Goal: Task Accomplishment & Management: Manage account settings

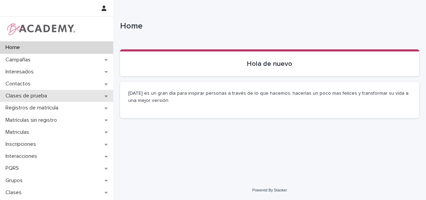
click at [25, 100] on div "Clases de prueba" at bounding box center [56, 96] width 113 height 12
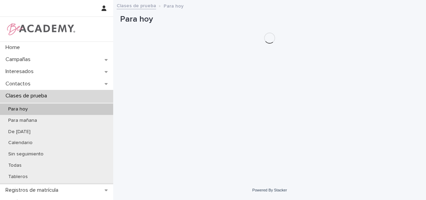
click at [31, 96] on p "Clases de prueba" at bounding box center [28, 96] width 50 height 7
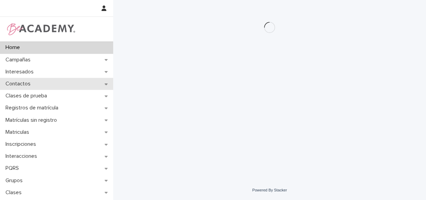
click at [22, 86] on p "Contactos" at bounding box center [19, 84] width 33 height 7
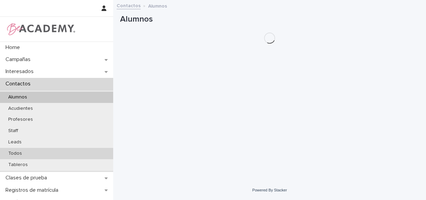
click at [17, 155] on p "Todos" at bounding box center [15, 153] width 25 height 6
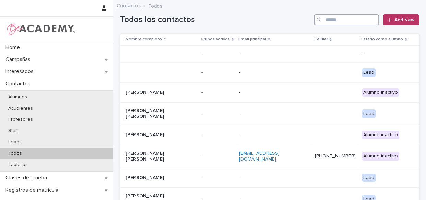
click at [333, 21] on input "Search" at bounding box center [346, 19] width 65 height 11
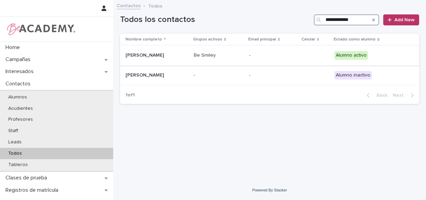
type input "**********"
click at [243, 60] on div "Be Smiley" at bounding box center [219, 55] width 50 height 11
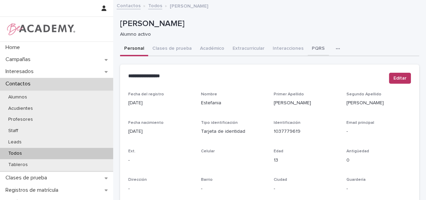
click at [315, 47] on button "PQRS" at bounding box center [317, 49] width 21 height 14
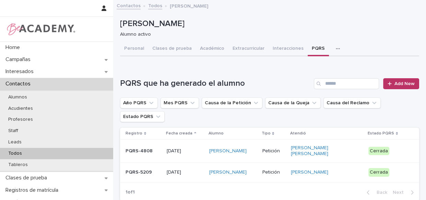
click at [257, 172] on div "Estefania Agudelo Duque" at bounding box center [233, 172] width 48 height 11
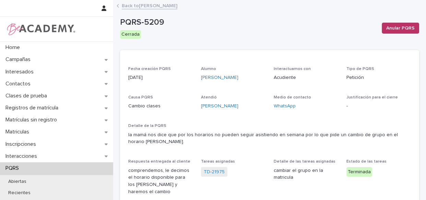
click at [131, 5] on link "Back to Estefania Agudelo Duque" at bounding box center [150, 5] width 56 height 8
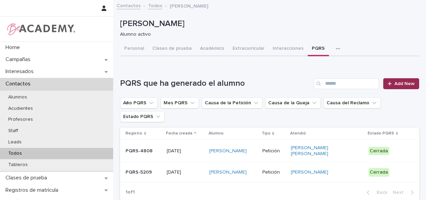
click at [397, 82] on span "Add New" at bounding box center [404, 83] width 20 height 5
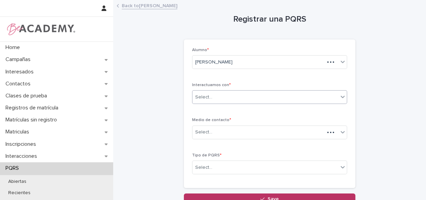
click at [245, 104] on body "Home Campañas Interesados Contactos Clases de prueba Registros de matrícula Mat…" at bounding box center [213, 100] width 426 height 200
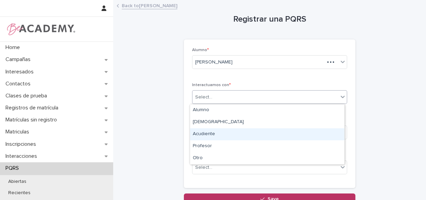
click at [214, 131] on div "Acudiente" at bounding box center [267, 134] width 154 height 12
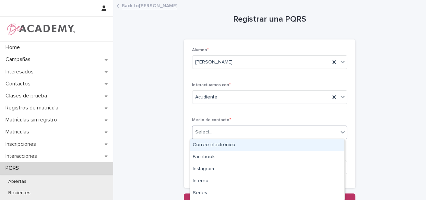
click at [214, 134] on div "Select..." at bounding box center [265, 131] width 146 height 11
type input "*"
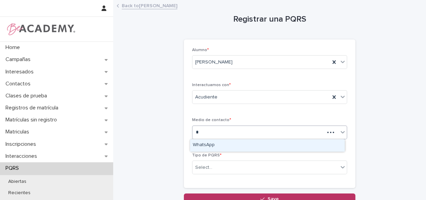
click at [212, 142] on div "WhatsApp" at bounding box center [267, 145] width 154 height 12
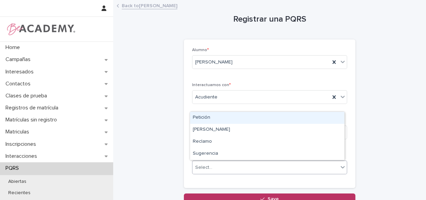
click at [221, 168] on div "Select..." at bounding box center [265, 167] width 146 height 11
click at [234, 120] on div "Petición" at bounding box center [267, 118] width 154 height 12
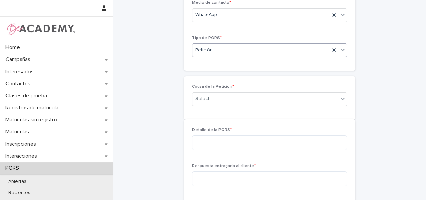
scroll to position [144, 0]
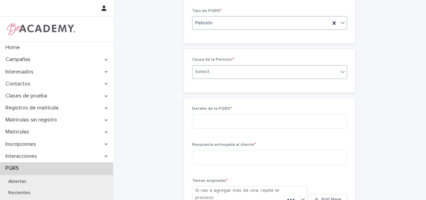
click at [218, 75] on div "Select..." at bounding box center [265, 71] width 146 height 11
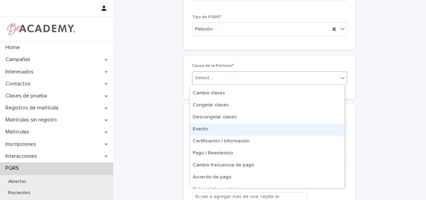
scroll to position [31, 0]
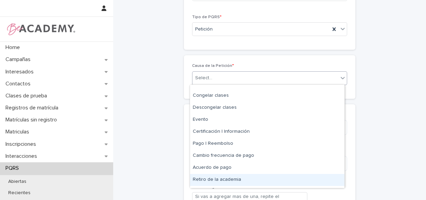
click at [250, 181] on div "Retiro de la academia" at bounding box center [267, 180] width 154 height 12
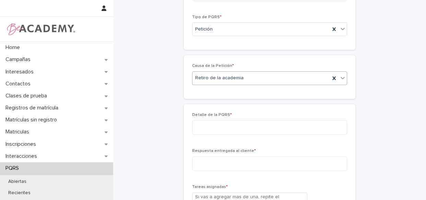
click at [229, 81] on div "Retiro de la academia" at bounding box center [260, 77] width 137 height 11
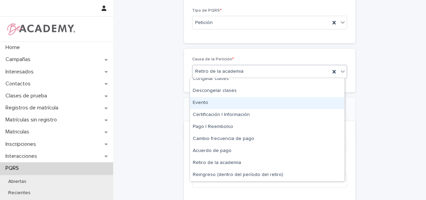
scroll to position [162, 0]
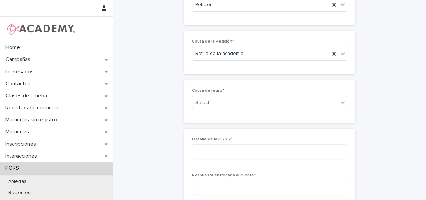
click at [362, 94] on div "Registrar una PQRS Loading... Saving… Loading... Saving… Loading... Saving… Alu…" at bounding box center [269, 91] width 299 height 506
click at [298, 100] on div "Select..." at bounding box center [265, 102] width 146 height 11
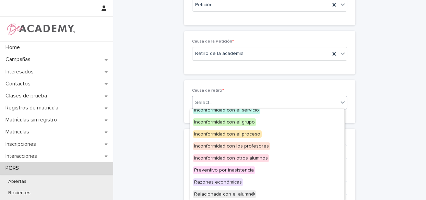
scroll to position [41, 0]
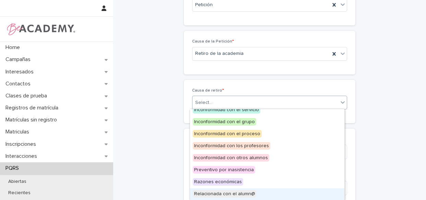
click at [241, 194] on span "Relacionada con el alumn@" at bounding box center [224, 194] width 63 height 8
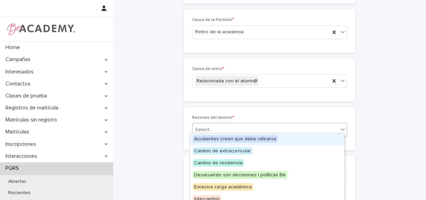
click at [237, 127] on div "Select..." at bounding box center [265, 129] width 146 height 11
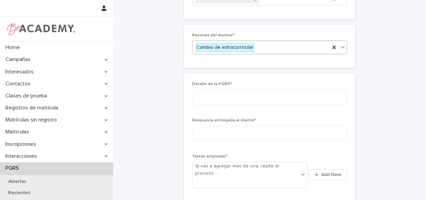
scroll to position [280, 0]
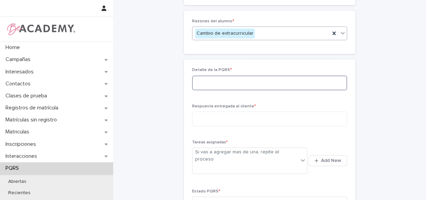
click at [269, 86] on textarea at bounding box center [269, 82] width 155 height 15
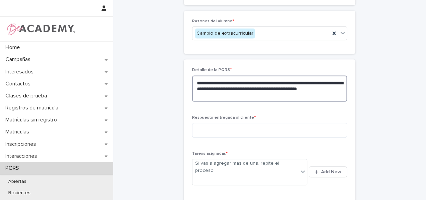
click at [246, 97] on textarea "**********" at bounding box center [269, 88] width 155 height 26
type textarea "**********"
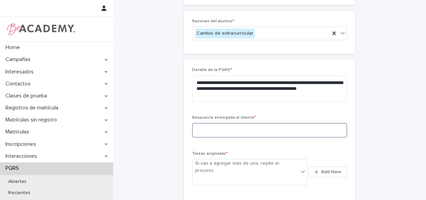
click at [236, 126] on textarea at bounding box center [269, 130] width 155 height 15
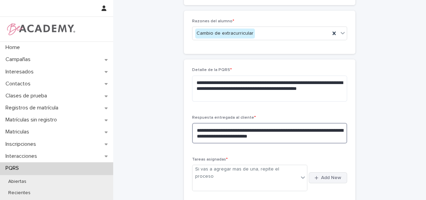
type textarea "**********"
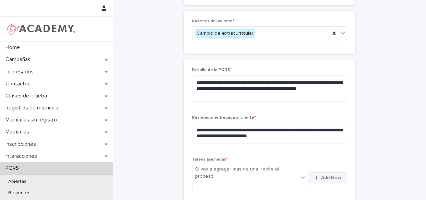
click at [316, 175] on div "button" at bounding box center [317, 177] width 7 height 4
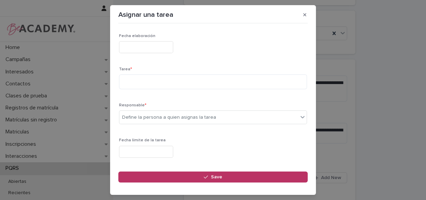
click at [162, 49] on input "text" at bounding box center [146, 47] width 54 height 12
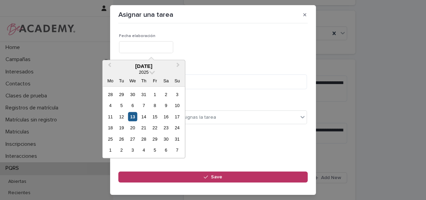
click at [130, 118] on div "13" at bounding box center [132, 116] width 9 height 9
type input "**********"
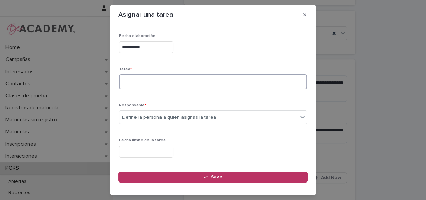
click at [142, 75] on textarea at bounding box center [213, 81] width 188 height 15
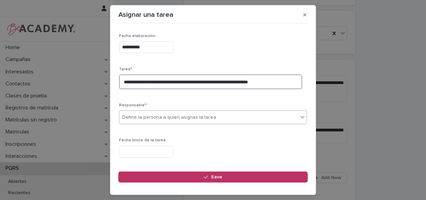
type textarea "**********"
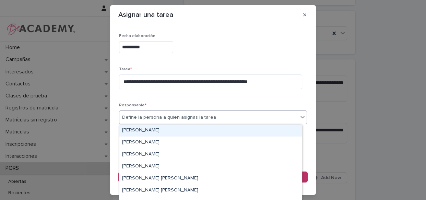
click at [230, 118] on div "Define la persona a quien asignas la tarea" at bounding box center [208, 117] width 179 height 11
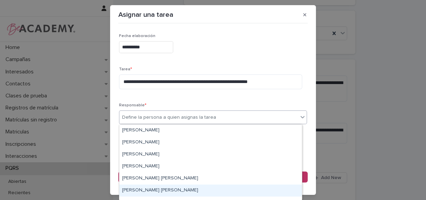
click at [173, 189] on div "[PERSON_NAME] [PERSON_NAME]" at bounding box center [210, 190] width 182 height 12
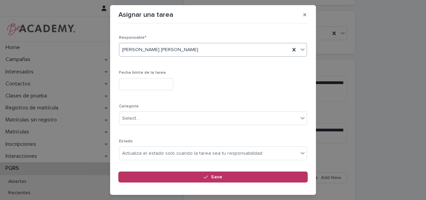
scroll to position [85, 0]
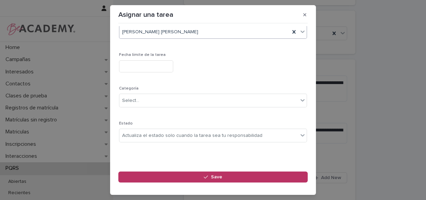
click at [173, 66] on input "text" at bounding box center [146, 66] width 54 height 12
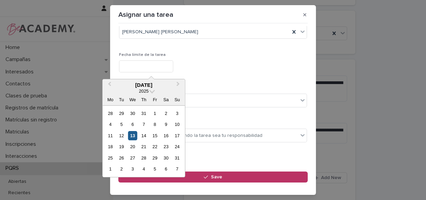
click at [135, 137] on div "13" at bounding box center [132, 135] width 9 height 9
type input "**********"
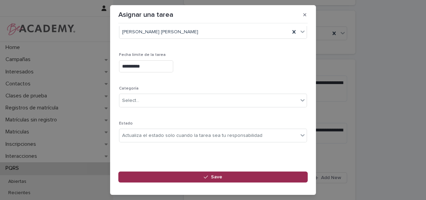
click at [183, 181] on button "Save" at bounding box center [212, 176] width 189 height 11
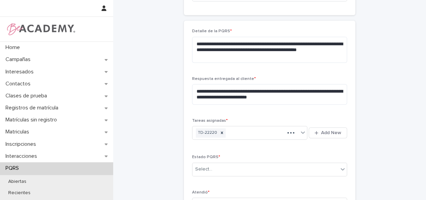
scroll to position [343, 0]
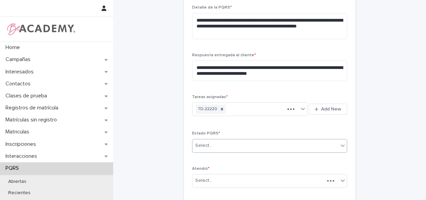
click at [275, 146] on div "Select..." at bounding box center [265, 145] width 146 height 11
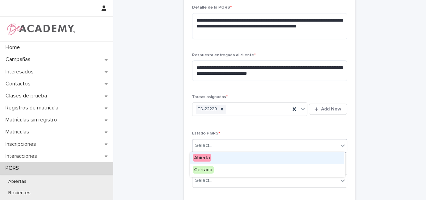
click at [242, 157] on div "Abierta" at bounding box center [267, 158] width 154 height 12
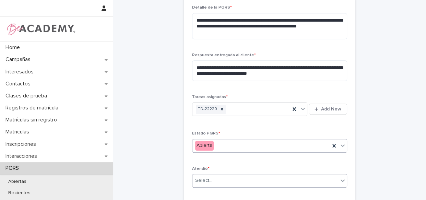
click at [238, 179] on div "Select..." at bounding box center [265, 180] width 146 height 11
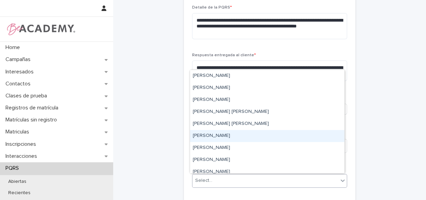
drag, startPoint x: 211, startPoint y: 129, endPoint x: 210, endPoint y: 133, distance: 4.5
click at [210, 133] on div "[PERSON_NAME]" at bounding box center [267, 136] width 154 height 12
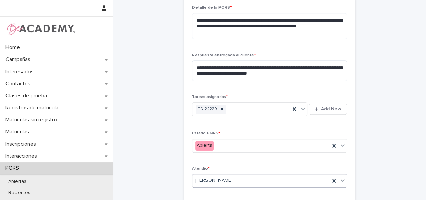
scroll to position [374, 0]
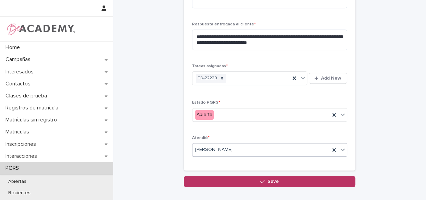
click at [281, 183] on button "Save" at bounding box center [269, 181] width 171 height 11
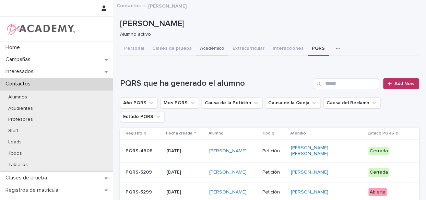
click at [208, 51] on button "Académico" at bounding box center [212, 49] width 33 height 14
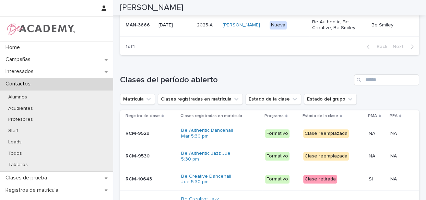
scroll to position [159, 0]
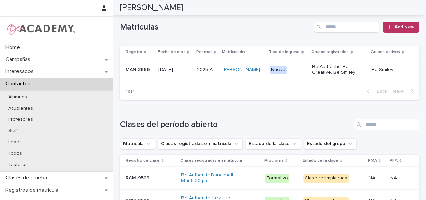
click at [264, 75] on div "Estefania Agudelo Duque" at bounding box center [242, 69] width 41 height 11
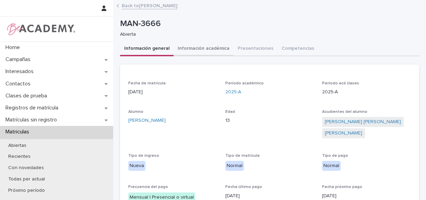
click at [208, 48] on button "Información académica" at bounding box center [203, 49] width 60 height 14
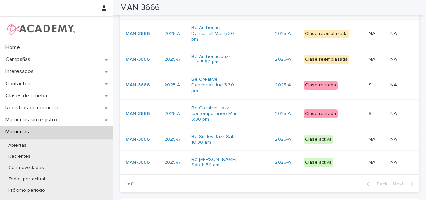
scroll to position [124, 0]
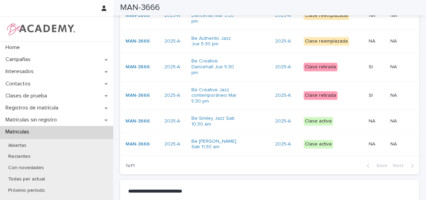
click at [255, 113] on div "Be Smiley Jazz Sab 10:30 am" at bounding box center [230, 121] width 78 height 17
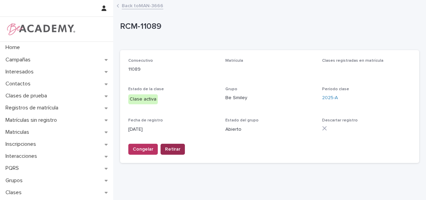
click at [177, 151] on span "Retirar" at bounding box center [172, 149] width 15 height 7
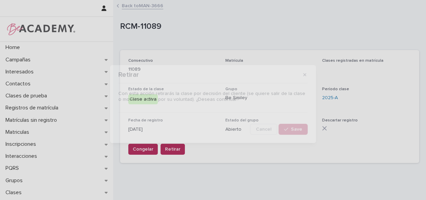
click at [179, 148] on div "Retirar Con esta acción retirarás la clase por decisión del cliente (se quiere …" at bounding box center [213, 100] width 426 height 200
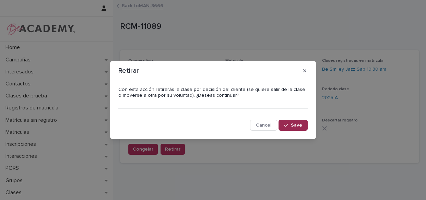
click at [295, 120] on button "Save" at bounding box center [292, 125] width 29 height 11
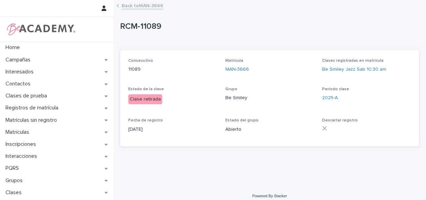
click at [138, 9] on link "Back to MAN-3666" at bounding box center [142, 5] width 41 height 8
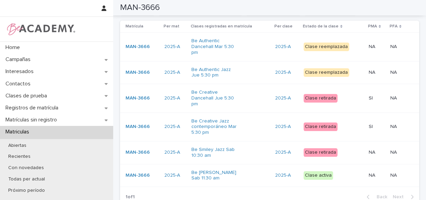
scroll to position [127, 0]
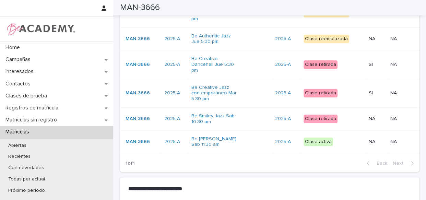
click at [257, 133] on div "Be Smiley Urbano Sab 11:30 am" at bounding box center [230, 141] width 78 height 17
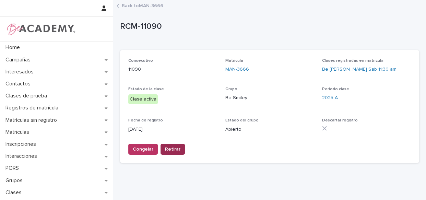
click at [168, 150] on span "Retirar" at bounding box center [172, 149] width 15 height 7
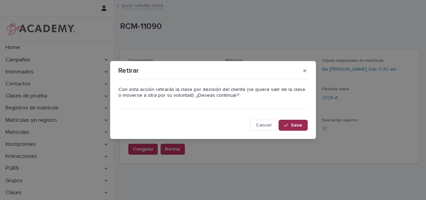
click at [294, 127] on button "Save" at bounding box center [292, 125] width 29 height 11
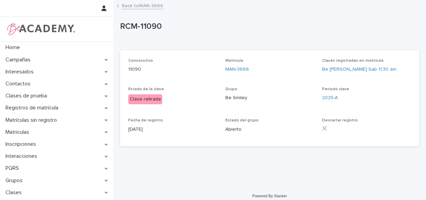
click at [126, 7] on link "Back to MAN-3666" at bounding box center [142, 5] width 41 height 8
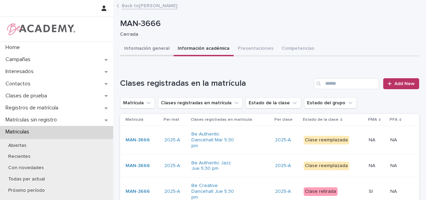
click at [136, 50] on button "Información general" at bounding box center [146, 49] width 53 height 14
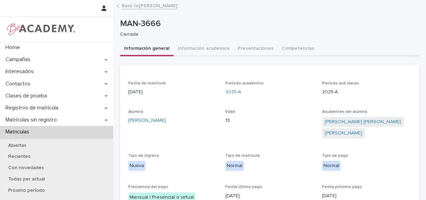
click at [206, 46] on button "Información académica" at bounding box center [203, 49] width 60 height 14
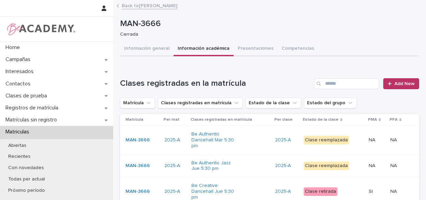
click at [142, 4] on link "Back to Estefania Agudelo Duque" at bounding box center [150, 5] width 56 height 8
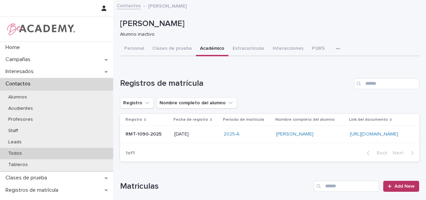
click at [13, 151] on p "Todos" at bounding box center [15, 153] width 25 height 6
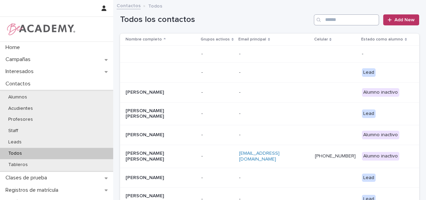
drag, startPoint x: 333, startPoint y: 12, endPoint x: 333, endPoint y: 16, distance: 3.4
click at [333, 13] on div "Todos los contactos Add New" at bounding box center [269, 17] width 299 height 33
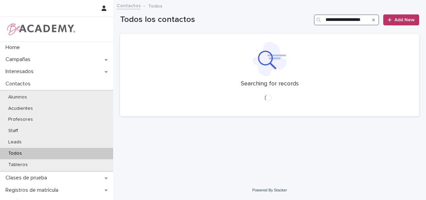
click at [333, 21] on input "**********" at bounding box center [346, 19] width 65 height 11
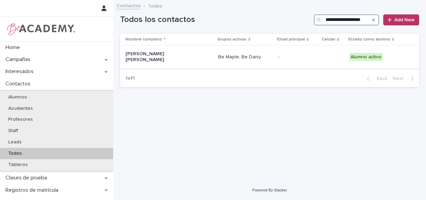
type input "**********"
click at [206, 57] on div "Martina Juanita Navarrete Ramirez" at bounding box center [168, 56] width 87 height 17
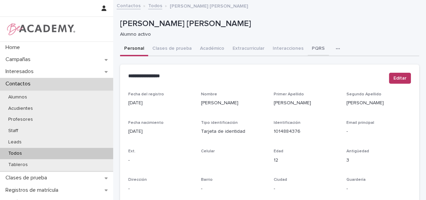
click at [312, 47] on button "PQRS" at bounding box center [317, 49] width 21 height 14
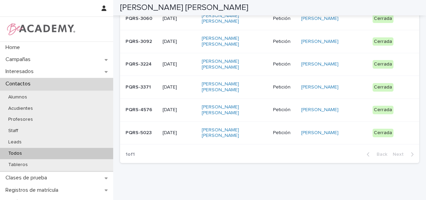
scroll to position [214, 0]
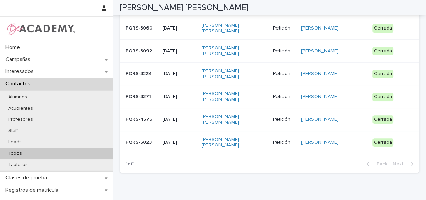
click at [264, 150] on div "Martina Juanita Navarrete Ramirez" at bounding box center [235, 142] width 66 height 17
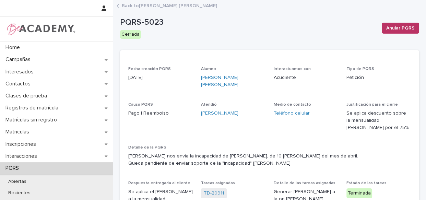
click at [138, 7] on link "Back to Martina Juanita Navarrete Ramirez" at bounding box center [169, 5] width 95 height 8
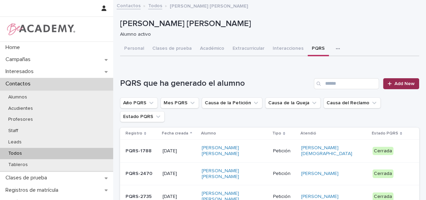
click at [399, 86] on link "Add New" at bounding box center [401, 83] width 36 height 11
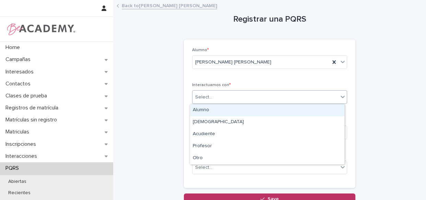
click at [234, 93] on div "Select..." at bounding box center [265, 97] width 146 height 11
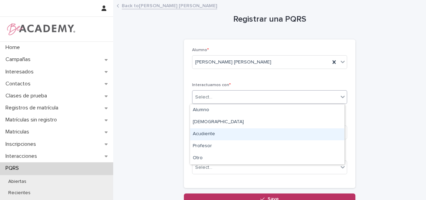
click at [223, 134] on div "Acudiente" at bounding box center [267, 134] width 154 height 12
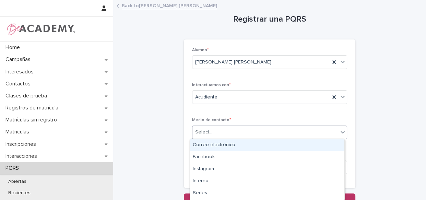
click at [224, 134] on div "Select..." at bounding box center [265, 131] width 146 height 11
type input "*"
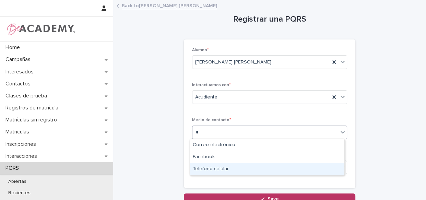
click at [226, 167] on div "Teléfono celular" at bounding box center [267, 169] width 154 height 12
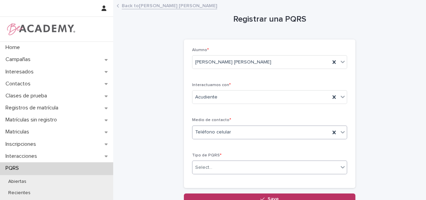
click at [226, 169] on div "Select..." at bounding box center [265, 167] width 146 height 11
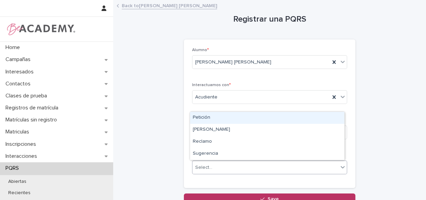
click at [234, 118] on div "Petición" at bounding box center [267, 118] width 154 height 12
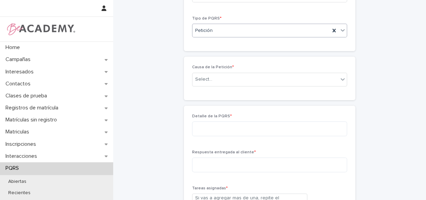
scroll to position [140, 0]
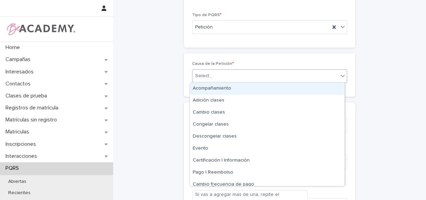
click at [218, 75] on div "Select..." at bounding box center [265, 75] width 146 height 11
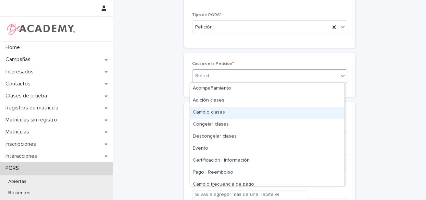
click at [218, 115] on div "Cambio clases" at bounding box center [267, 113] width 154 height 12
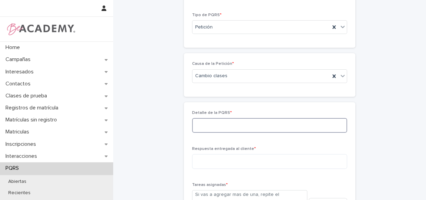
click at [210, 120] on textarea at bounding box center [269, 125] width 155 height 15
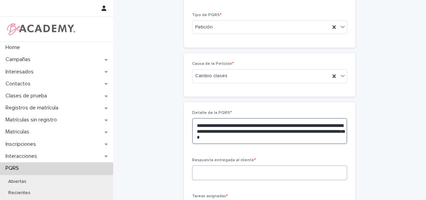
type textarea "**********"
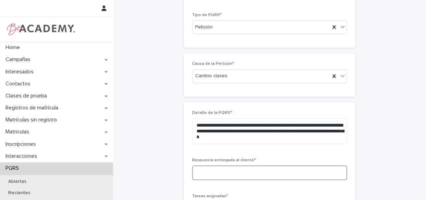
click at [237, 175] on textarea at bounding box center [269, 172] width 155 height 15
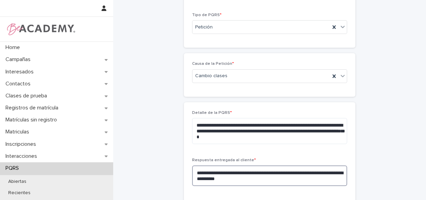
scroll to position [265, 0]
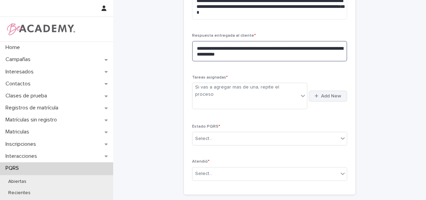
type textarea "**********"
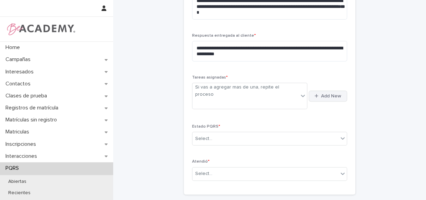
click at [316, 94] on div "button" at bounding box center [317, 96] width 7 height 4
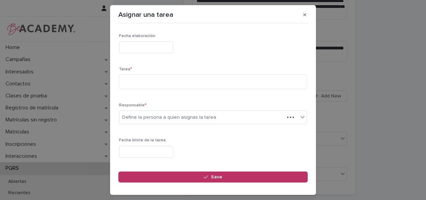
click at [164, 49] on input "text" at bounding box center [146, 47] width 54 height 12
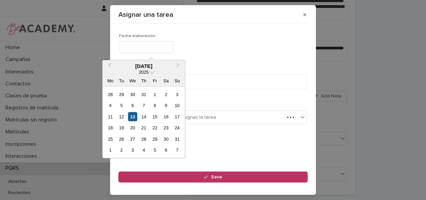
click at [128, 118] on div "13" at bounding box center [132, 116] width 9 height 9
type input "**********"
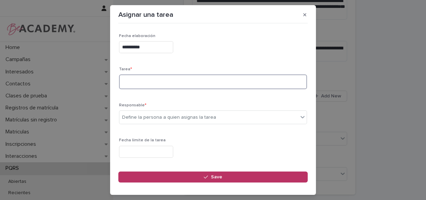
click at [143, 77] on textarea at bounding box center [213, 81] width 188 height 15
type textarea "*"
drag, startPoint x: 303, startPoint y: 14, endPoint x: 301, endPoint y: 23, distance: 9.6
click at [303, 14] on icon "button" at bounding box center [304, 14] width 3 height 5
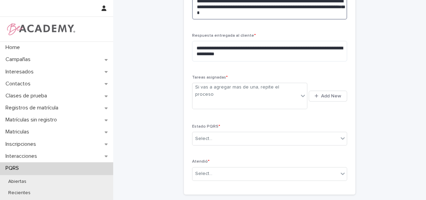
click at [279, 10] on textarea "**********" at bounding box center [269, 6] width 155 height 26
type textarea "**********"
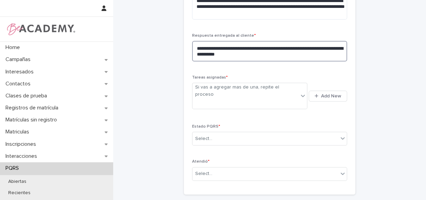
click at [282, 53] on textarea "**********" at bounding box center [269, 51] width 155 height 21
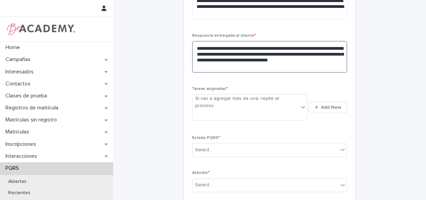
click at [202, 63] on textarea "**********" at bounding box center [269, 57] width 155 height 32
click at [201, 66] on textarea "**********" at bounding box center [269, 57] width 155 height 32
click at [204, 65] on textarea "**********" at bounding box center [269, 57] width 155 height 32
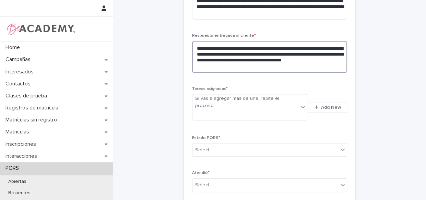
click at [335, 60] on textarea "**********" at bounding box center [269, 57] width 155 height 32
click at [218, 64] on textarea "**********" at bounding box center [269, 57] width 155 height 32
click at [288, 57] on textarea "**********" at bounding box center [269, 57] width 155 height 32
click at [233, 64] on textarea "**********" at bounding box center [269, 57] width 155 height 32
type textarea "**********"
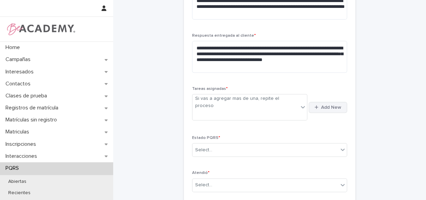
click at [326, 102] on button "Add New" at bounding box center [327, 107] width 38 height 11
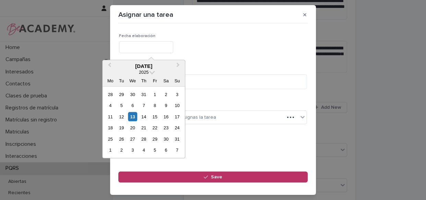
click at [166, 48] on input "text" at bounding box center [146, 47] width 54 height 12
click at [135, 112] on div "13" at bounding box center [132, 116] width 9 height 9
type input "**********"
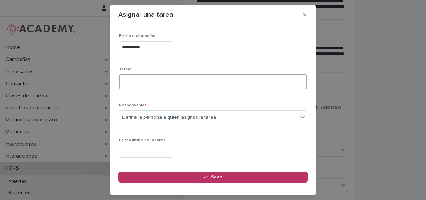
click at [157, 87] on textarea at bounding box center [213, 81] width 188 height 15
click at [157, 83] on textarea at bounding box center [213, 81] width 188 height 15
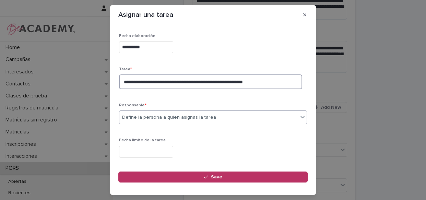
type textarea "**********"
click at [167, 114] on div "Define la persona a quien asignas la tarea" at bounding box center [169, 117] width 94 height 7
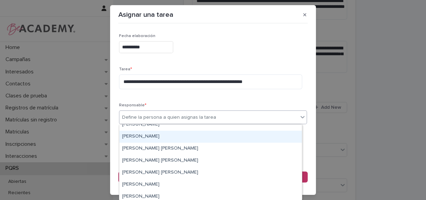
scroll to position [31, 0]
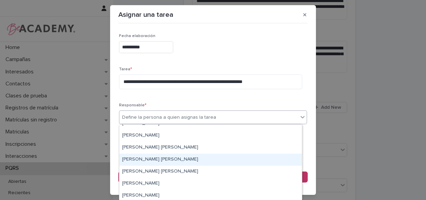
click at [156, 157] on div "[PERSON_NAME] [PERSON_NAME]" at bounding box center [210, 160] width 182 height 12
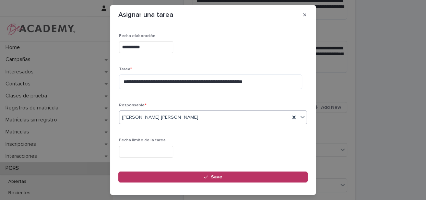
click at [156, 151] on input "text" at bounding box center [146, 152] width 54 height 12
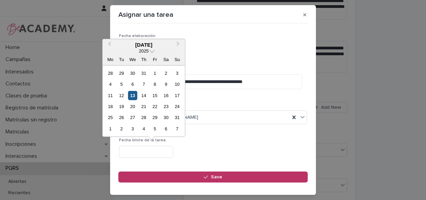
click at [134, 94] on div "13" at bounding box center [132, 94] width 9 height 9
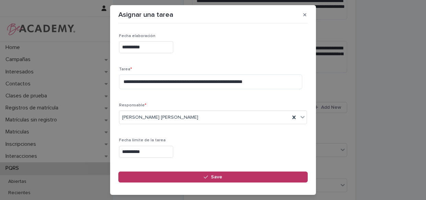
type input "**********"
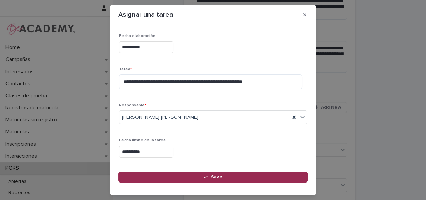
click at [210, 175] on button "Save" at bounding box center [212, 176] width 189 height 11
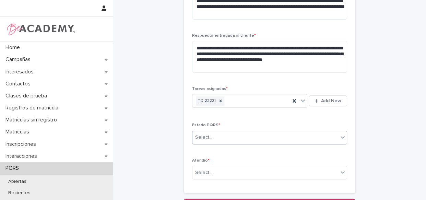
click at [205, 132] on div "Select..." at bounding box center [265, 137] width 146 height 11
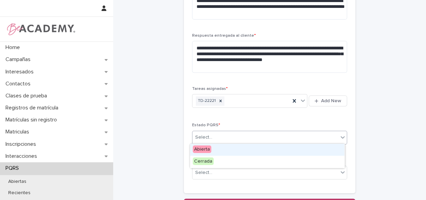
drag, startPoint x: 213, startPoint y: 155, endPoint x: 220, endPoint y: 148, distance: 10.4
click at [220, 148] on div "Abierta" at bounding box center [267, 150] width 154 height 12
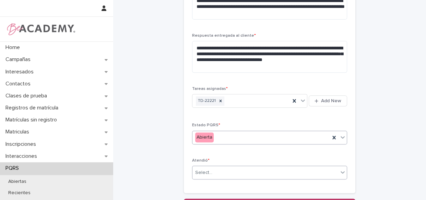
click at [247, 168] on div "Select..." at bounding box center [265, 172] width 146 height 11
click at [225, 168] on div "Select..." at bounding box center [265, 172] width 146 height 11
click at [203, 172] on div "Select..." at bounding box center [203, 172] width 17 height 7
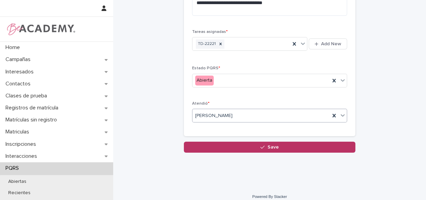
scroll to position [296, 0]
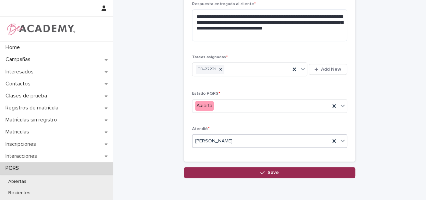
click at [278, 170] on button "Save" at bounding box center [269, 172] width 171 height 11
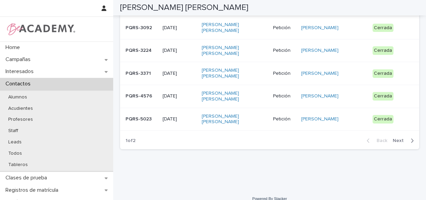
scroll to position [245, 0]
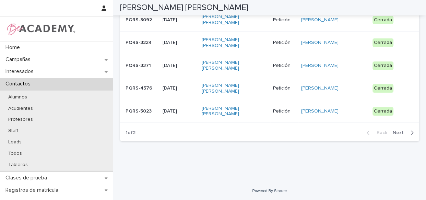
click at [392, 135] on div "Back Next" at bounding box center [390, 132] width 58 height 17
click at [392, 134] on span "Next" at bounding box center [399, 132] width 15 height 5
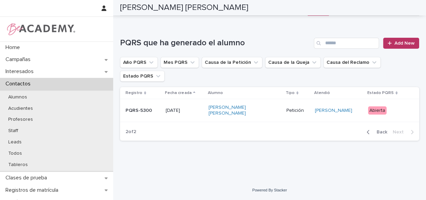
scroll to position [40, 0]
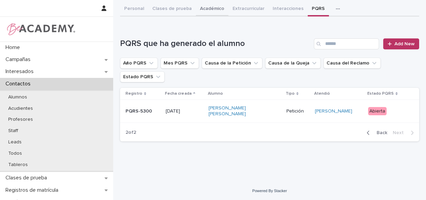
click at [213, 5] on div "Personal Clases de prueba Académico Extracurricular Interacciones PQRS Tareas C…" at bounding box center [269, 74] width 299 height 145
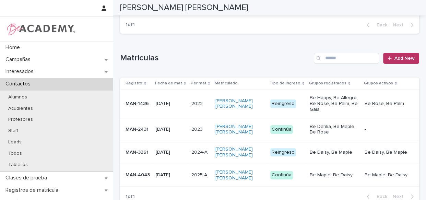
scroll to position [190, 0]
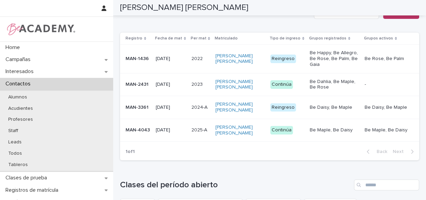
click at [297, 137] on div "Continúa" at bounding box center [287, 130] width 34 height 14
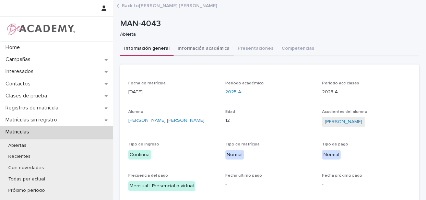
click at [199, 49] on button "Información académica" at bounding box center [203, 49] width 60 height 14
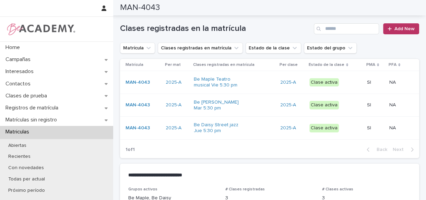
scroll to position [48, 0]
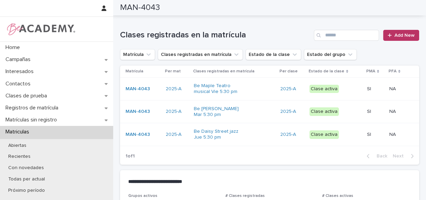
click at [267, 86] on div "Be Maple Teatro musical Vie 5:30 pm" at bounding box center [234, 88] width 81 height 17
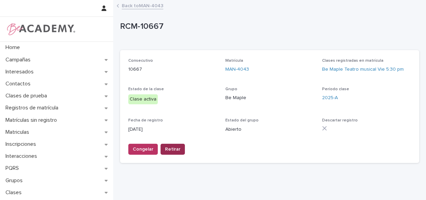
click at [179, 150] on button "Retirar" at bounding box center [172, 149] width 24 height 11
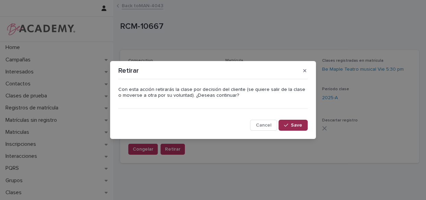
click at [294, 126] on span "Save" at bounding box center [296, 125] width 11 height 5
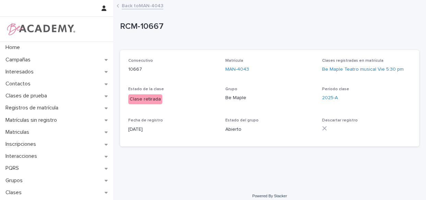
click at [143, 3] on link "Back to MAN-4043" at bounding box center [142, 5] width 41 height 8
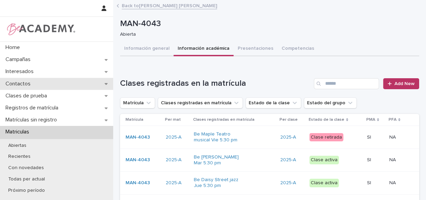
click at [24, 83] on p "Contactos" at bounding box center [19, 84] width 33 height 7
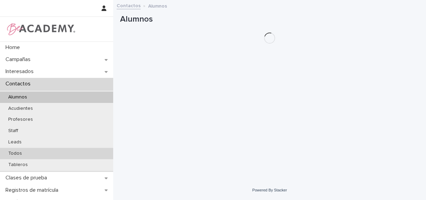
click at [12, 151] on p "Todos" at bounding box center [15, 153] width 25 height 6
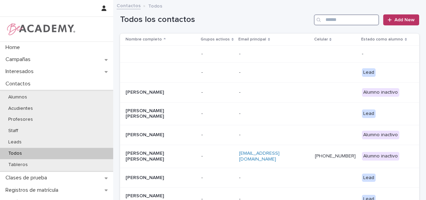
click at [338, 21] on input "Search" at bounding box center [346, 19] width 65 height 11
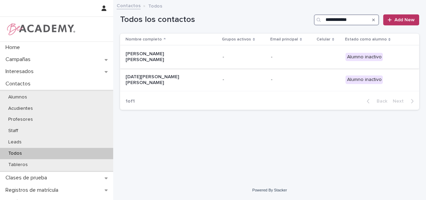
type input "**********"
click at [238, 55] on p "-" at bounding box center [243, 57] width 43 height 6
click at [274, 79] on div "-" at bounding box center [291, 79] width 41 height 11
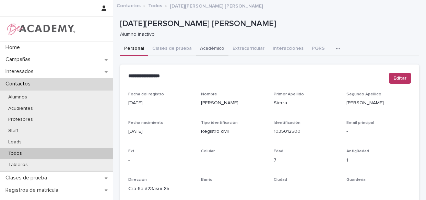
click at [214, 48] on button "Académico" at bounding box center [212, 49] width 33 height 14
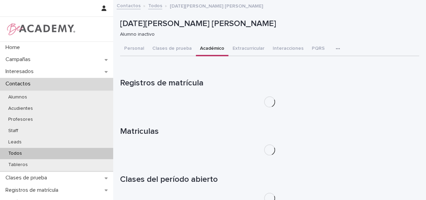
click at [214, 48] on button "Académico" at bounding box center [212, 49] width 33 height 14
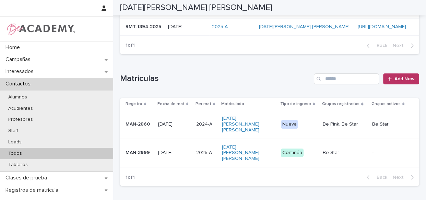
scroll to position [139, 0]
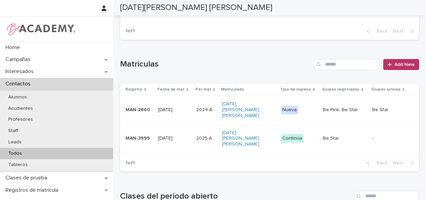
click at [270, 149] on td "Lucia Sierra Grajales" at bounding box center [248, 138] width 59 height 28
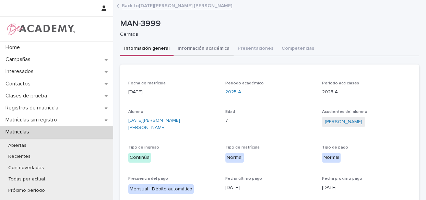
click at [202, 46] on button "Información académica" at bounding box center [203, 49] width 60 height 14
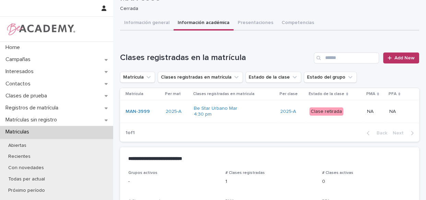
scroll to position [31, 0]
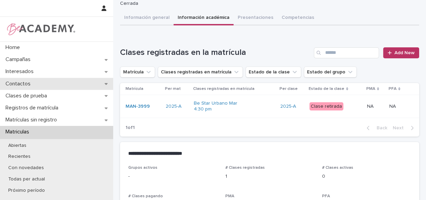
click at [32, 80] on div "Contactos" at bounding box center [56, 84] width 113 height 12
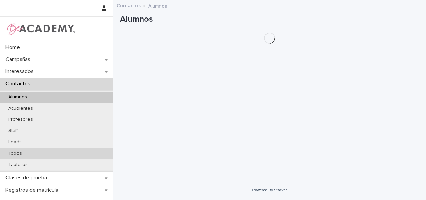
click at [19, 152] on p "Todos" at bounding box center [15, 153] width 25 height 6
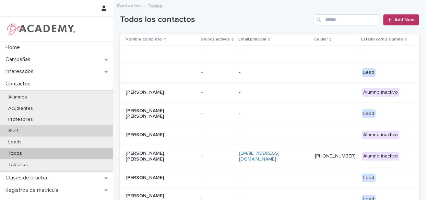
click at [27, 134] on div "Staff" at bounding box center [56, 130] width 113 height 11
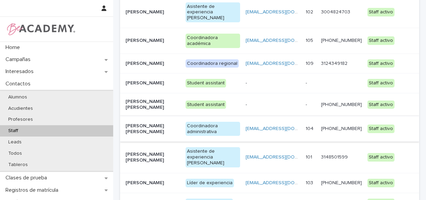
scroll to position [93, 0]
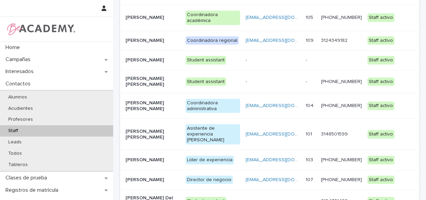
click at [239, 156] on p "Líder de experiencia" at bounding box center [212, 160] width 54 height 9
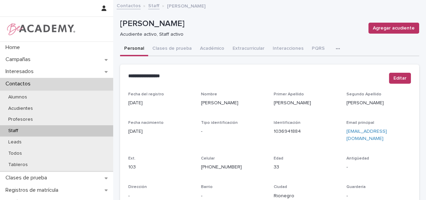
click at [331, 48] on button "button" at bounding box center [338, 49] width 15 height 14
click at [309, 67] on button "Tareas" at bounding box center [318, 66] width 45 height 10
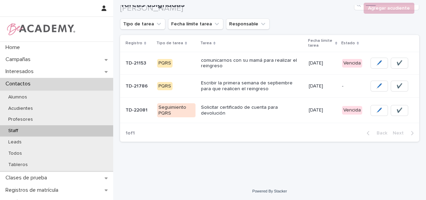
scroll to position [79, 0]
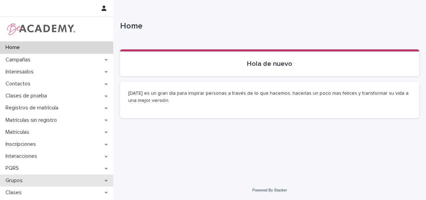
click at [11, 180] on p "Grupos" at bounding box center [15, 180] width 25 height 7
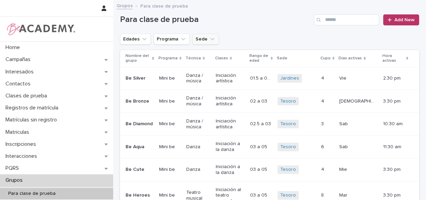
click at [203, 41] on button "Sede" at bounding box center [205, 39] width 26 height 11
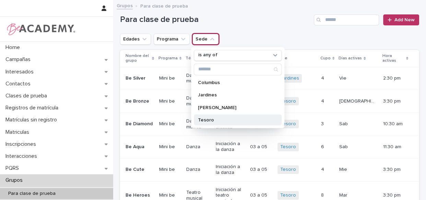
click at [207, 120] on p "Tesoro" at bounding box center [234, 119] width 73 height 5
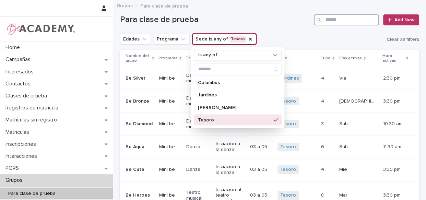
click at [329, 16] on input "Search" at bounding box center [346, 19] width 65 height 11
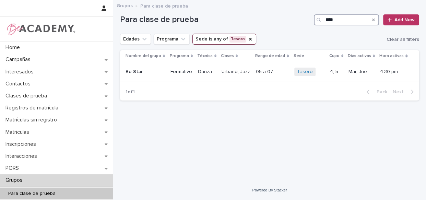
type input "****"
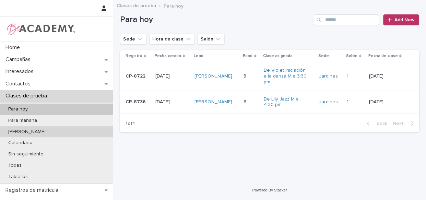
click at [17, 131] on p "De [DATE]" at bounding box center [27, 132] width 48 height 6
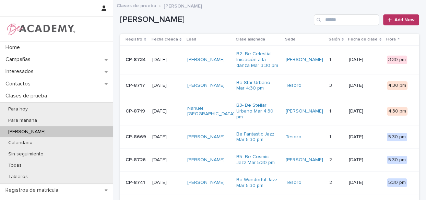
click at [231, 88] on div "Annika Stahl Villamizar" at bounding box center [209, 85] width 44 height 11
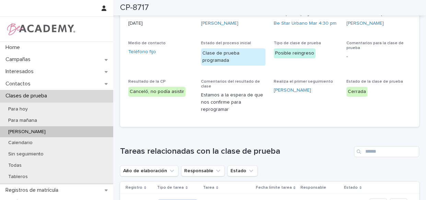
scroll to position [32, 0]
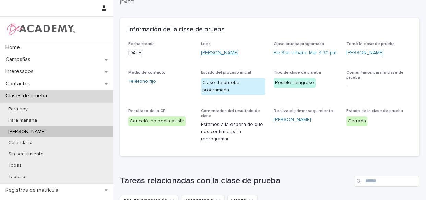
click at [220, 51] on link "Annika Stahl Villamizar" at bounding box center [219, 52] width 37 height 7
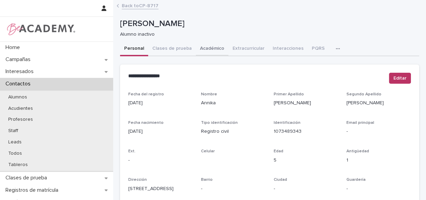
drag, startPoint x: 163, startPoint y: 45, endPoint x: 194, endPoint y: 49, distance: 31.7
click at [162, 45] on button "Clases de prueba" at bounding box center [172, 49] width 48 height 14
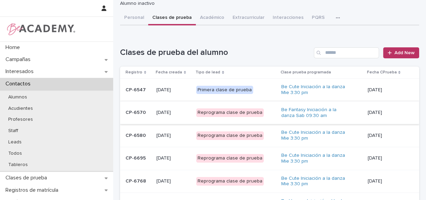
scroll to position [124, 0]
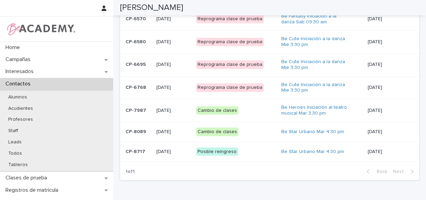
click at [262, 156] on div "Posible reingreso" at bounding box center [236, 152] width 80 height 14
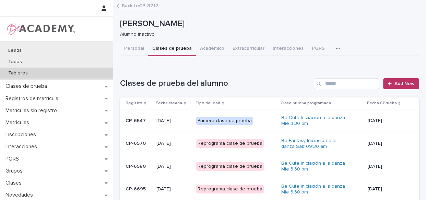
scroll to position [124, 0]
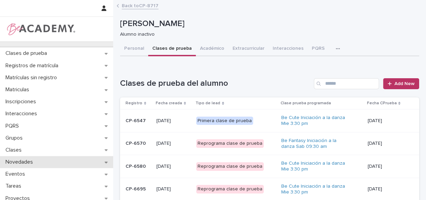
click at [22, 161] on p "Novedades" at bounding box center [21, 162] width 36 height 7
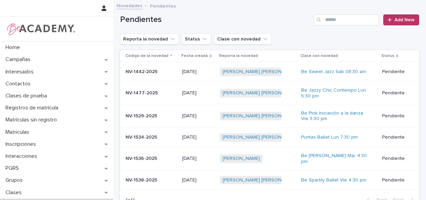
click at [284, 160] on div "Yossy Yineth Perea Benitez + 0" at bounding box center [257, 158] width 75 height 14
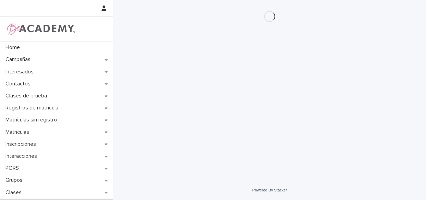
click at [288, 156] on div "Loading... Saving… Loading... Saving…" at bounding box center [270, 81] width 306 height 163
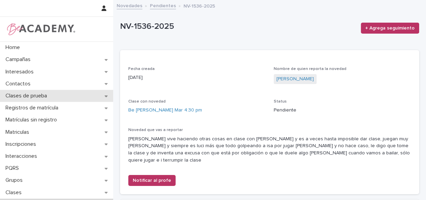
click at [51, 97] on p "Clases de prueba" at bounding box center [28, 96] width 50 height 7
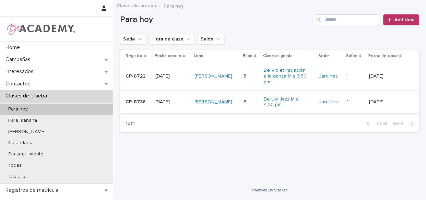
click at [199, 99] on link "[PERSON_NAME]" at bounding box center [212, 102] width 37 height 6
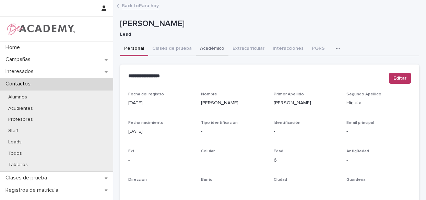
click at [210, 46] on button "Académico" at bounding box center [212, 49] width 33 height 14
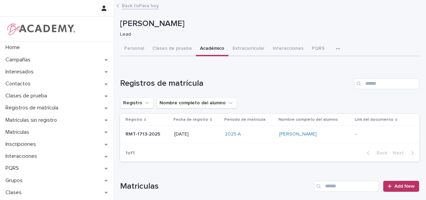
click at [343, 137] on div "[PERSON_NAME]" at bounding box center [314, 134] width 70 height 11
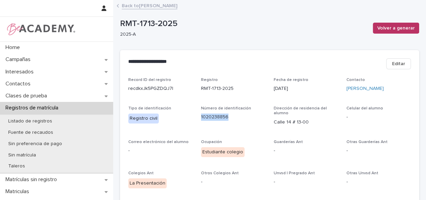
drag, startPoint x: 228, startPoint y: 117, endPoint x: 198, endPoint y: 117, distance: 30.5
click at [198, 117] on div "Record ID del registro recdkxJk5PGZDQJ7I Registro RMT-1713-2025 Fecha de regist…" at bounding box center [269, 178] width 282 height 203
copy p "1020238856"
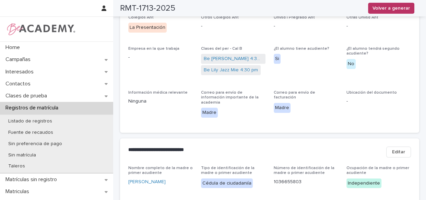
scroll to position [343, 0]
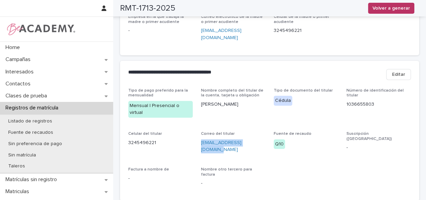
drag, startPoint x: 257, startPoint y: 130, endPoint x: 200, endPoint y: 133, distance: 57.4
click at [201, 139] on p "[EMAIL_ADDRESS][DOMAIN_NAME]" at bounding box center [233, 146] width 64 height 14
copy link "[EMAIL_ADDRESS][DOMAIN_NAME]"
click at [159, 136] on div "Celular del titular [PHONE_NUMBER]" at bounding box center [160, 141] width 64 height 20
drag, startPoint x: 157, startPoint y: 132, endPoint x: 125, endPoint y: 127, distance: 32.1
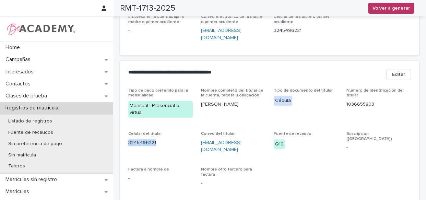
click at [125, 127] on div "Tipo de pago preferido para la mensualidad Mensual | Presencial o virtual Nombr…" at bounding box center [269, 144] width 299 height 112
copy p "3245496221"
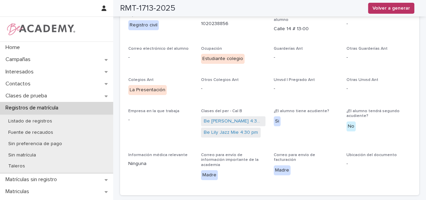
scroll to position [0, 0]
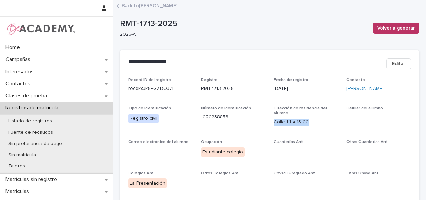
drag, startPoint x: 305, startPoint y: 124, endPoint x: 270, endPoint y: 124, distance: 35.0
click at [270, 124] on div "Record ID del registro recdkxJk5PGZDQJ7I Registro RMT-1713-2025 Fecha de regist…" at bounding box center [269, 178] width 282 height 203
copy p "Calle 14 # 13-00"
click at [229, 119] on p "1020238856" at bounding box center [233, 116] width 64 height 7
drag, startPoint x: 227, startPoint y: 118, endPoint x: 198, endPoint y: 120, distance: 29.2
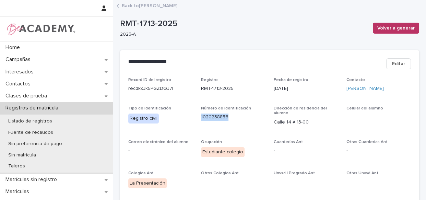
click at [198, 120] on div "Record ID del registro recdkxJk5PGZDQJ7I Registro RMT-1713-2025 Fecha de regist…" at bounding box center [269, 178] width 282 height 203
copy p "1020238856"
click at [128, 3] on link "Back to [PERSON_NAME]" at bounding box center [150, 5] width 56 height 8
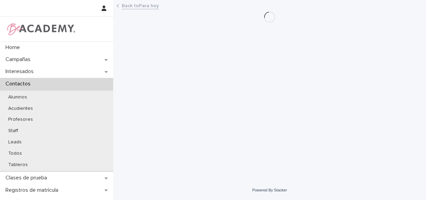
scroll to position [10, 0]
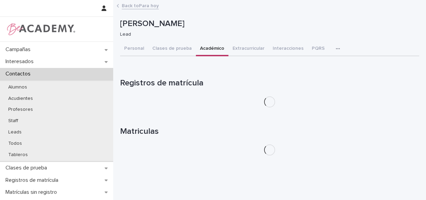
click at [236, 110] on div "Loading... Saving… Registros de matrícula" at bounding box center [269, 88] width 299 height 48
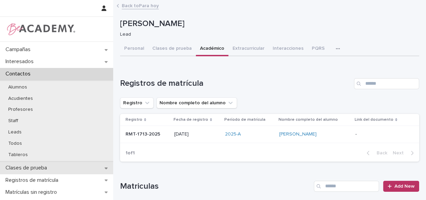
click at [24, 171] on div "Clases de prueba" at bounding box center [56, 168] width 113 height 12
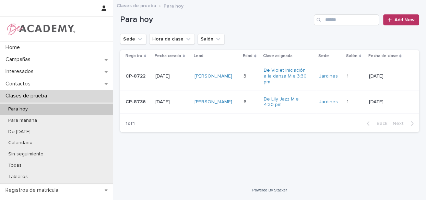
click at [238, 77] on div "[PERSON_NAME]" at bounding box center [216, 76] width 44 height 11
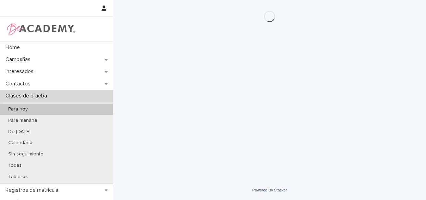
click at [237, 75] on div "Loading... Saving… Loading... Saving…" at bounding box center [270, 81] width 306 height 163
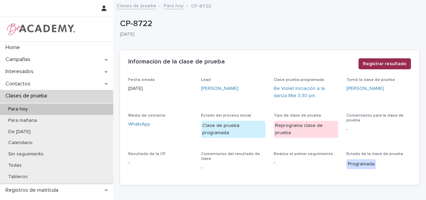
click at [376, 66] on span "Registrar resultado" at bounding box center [385, 63] width 44 height 7
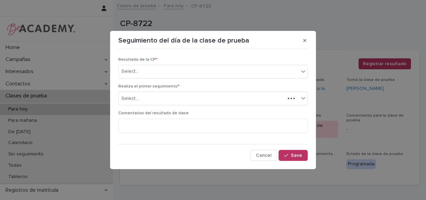
click at [147, 61] on span "Resultado de la CP *" at bounding box center [137, 60] width 39 height 4
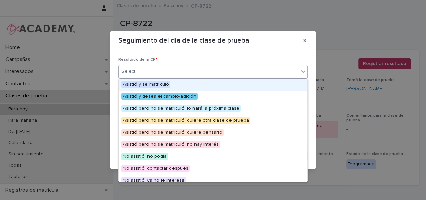
click at [146, 68] on div "Select..." at bounding box center [209, 71] width 180 height 11
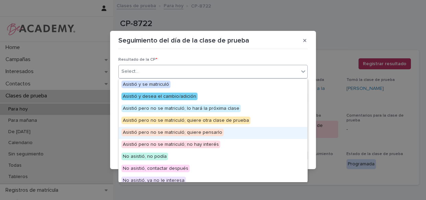
click at [191, 133] on span "Asistió pero no se matriculó; quiere pensarlo" at bounding box center [172, 133] width 102 height 8
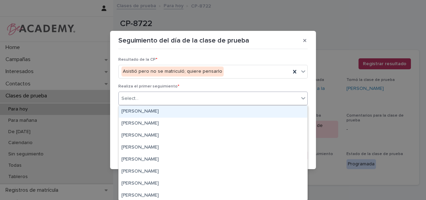
click at [206, 98] on div "Select..." at bounding box center [209, 98] width 180 height 11
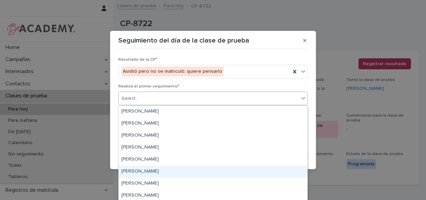
click at [167, 169] on div "[PERSON_NAME]" at bounding box center [213, 172] width 189 height 12
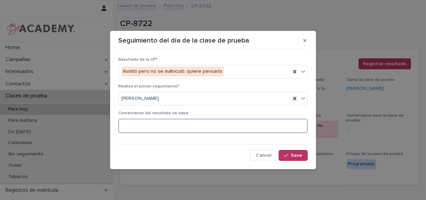
click at [174, 124] on textarea at bounding box center [212, 126] width 189 height 15
type textarea "*"
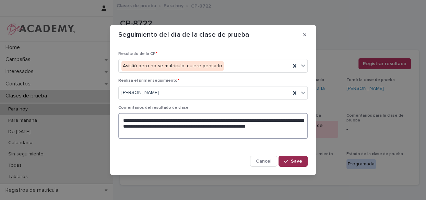
type textarea "**********"
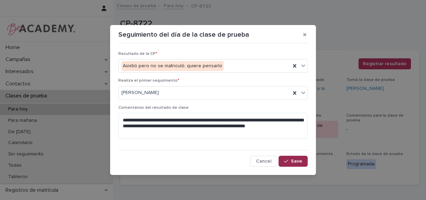
click at [290, 161] on div "button" at bounding box center [287, 161] width 7 height 5
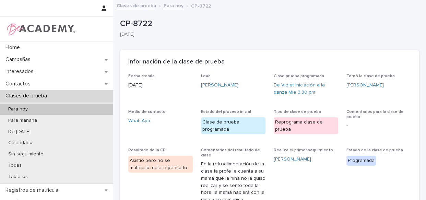
click at [165, 2] on link "Para hoy" at bounding box center [173, 5] width 20 height 8
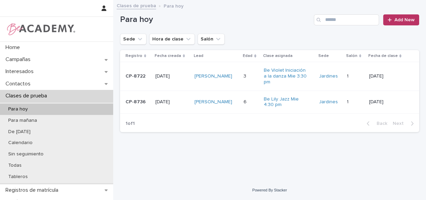
click at [236, 111] on td "Gabriela Montoya Higuita" at bounding box center [216, 101] width 49 height 23
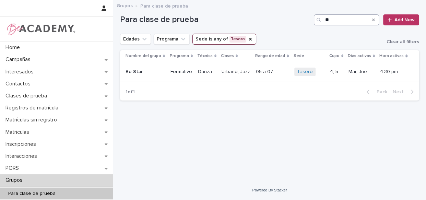
type input "*"
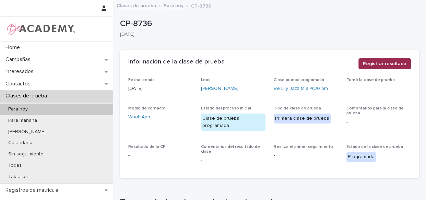
click at [380, 64] on span "Registrar resultado" at bounding box center [385, 63] width 44 height 7
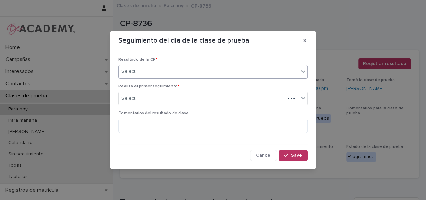
click at [229, 73] on div "Select..." at bounding box center [209, 71] width 180 height 11
click at [227, 73] on div "Select..." at bounding box center [209, 71] width 180 height 11
click at [237, 72] on div "Select..." at bounding box center [209, 71] width 180 height 11
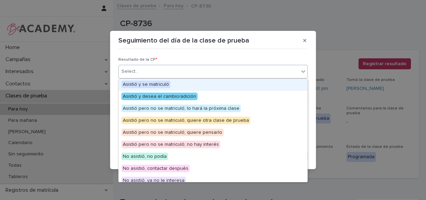
click at [199, 84] on div "Asistió y se matriculó" at bounding box center [213, 85] width 189 height 12
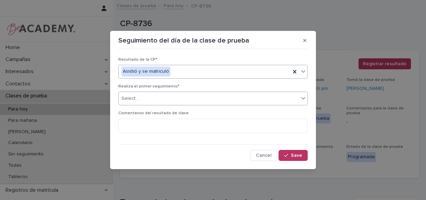
click at [193, 95] on div "Select..." at bounding box center [209, 98] width 180 height 11
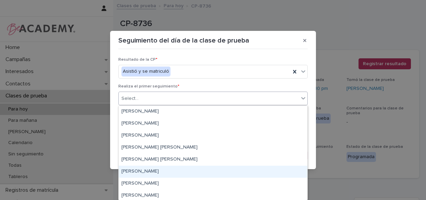
click at [172, 171] on div "[PERSON_NAME]" at bounding box center [213, 172] width 189 height 12
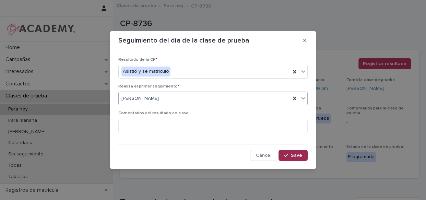
click at [289, 157] on div "button" at bounding box center [287, 155] width 7 height 5
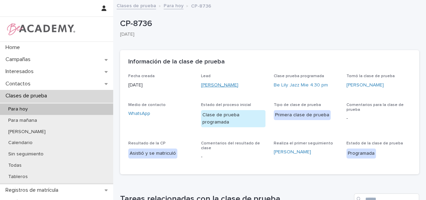
click at [222, 85] on link "[PERSON_NAME]" at bounding box center [219, 85] width 37 height 7
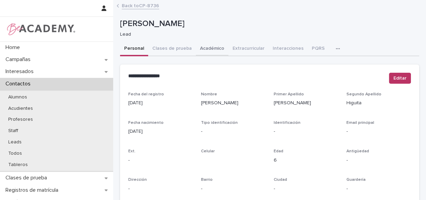
click at [202, 49] on button "Académico" at bounding box center [212, 49] width 33 height 14
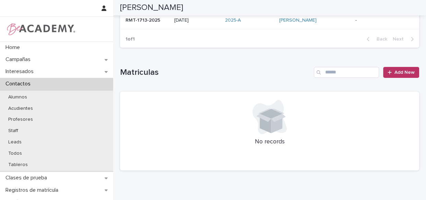
scroll to position [112, 0]
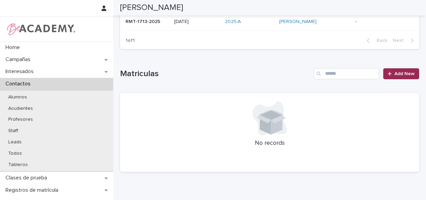
click at [396, 74] on span "Add New" at bounding box center [404, 73] width 20 height 5
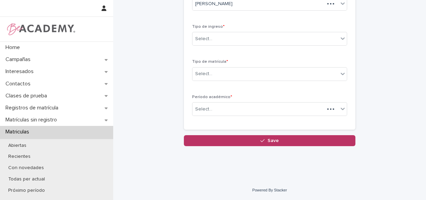
scroll to position [58, 0]
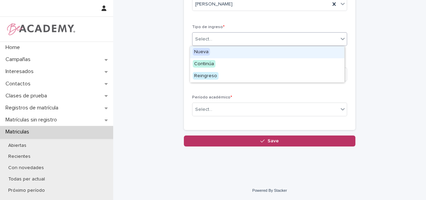
click at [228, 37] on div "Select..." at bounding box center [265, 39] width 146 height 11
click at [229, 52] on div "Nueva" at bounding box center [267, 52] width 154 height 12
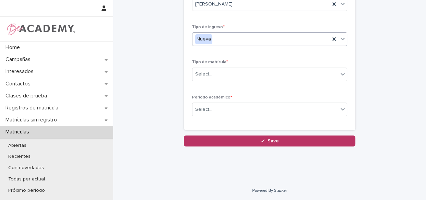
scroll to position [0, 0]
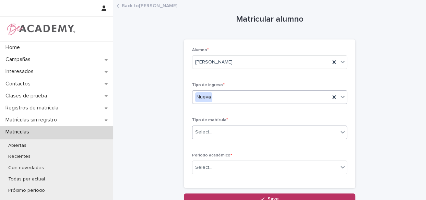
click at [223, 134] on div "Select..." at bounding box center [265, 131] width 146 height 11
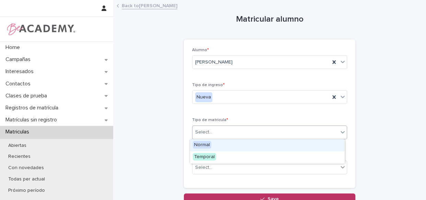
click at [223, 144] on div "Normal" at bounding box center [267, 145] width 154 height 12
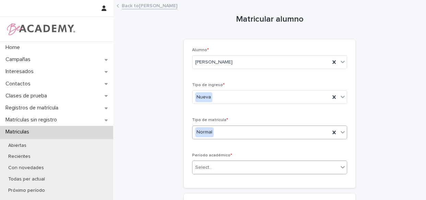
click at [230, 167] on div "Select..." at bounding box center [265, 167] width 146 height 11
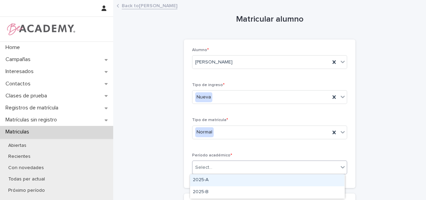
click at [217, 183] on div "2025-A" at bounding box center [267, 180] width 154 height 12
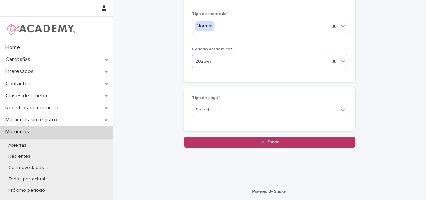
scroll to position [107, 0]
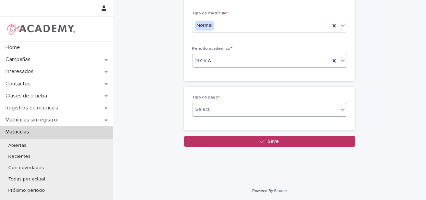
click at [219, 109] on div "Select..." at bounding box center [265, 109] width 146 height 11
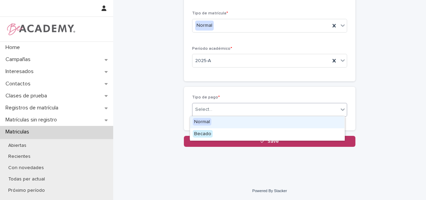
click at [217, 120] on div "Normal" at bounding box center [267, 122] width 154 height 12
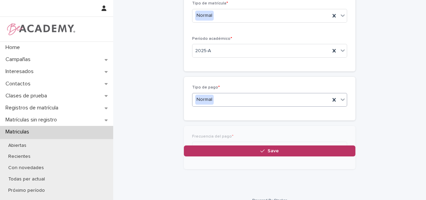
scroll to position [131, 0]
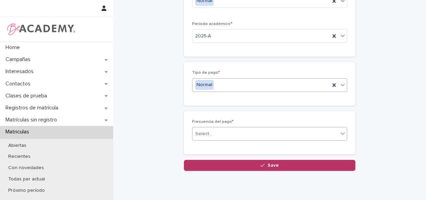
click at [226, 132] on div "Select..." at bounding box center [265, 133] width 146 height 11
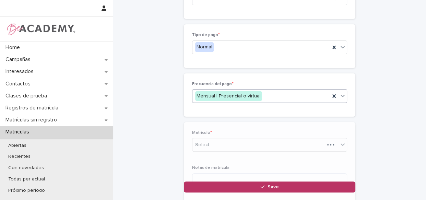
scroll to position [174, 0]
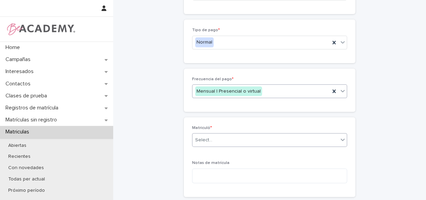
click at [238, 134] on div "Select..." at bounding box center [265, 139] width 146 height 11
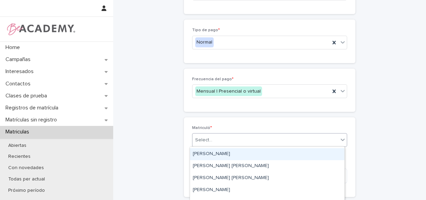
scroll to position [31, 0]
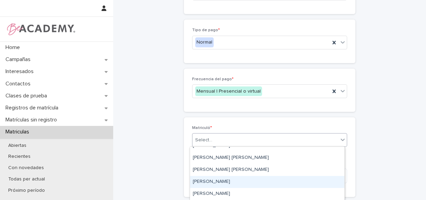
click at [220, 182] on div "[PERSON_NAME]" at bounding box center [267, 182] width 154 height 12
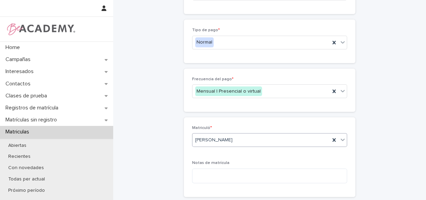
scroll to position [240, 0]
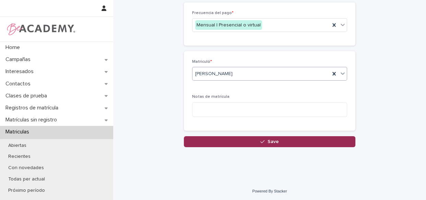
click at [251, 137] on button "Save" at bounding box center [269, 141] width 171 height 11
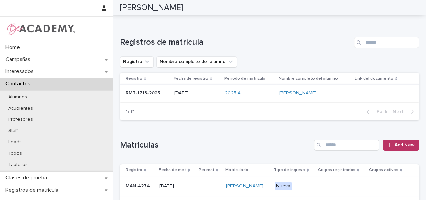
scroll to position [33, 0]
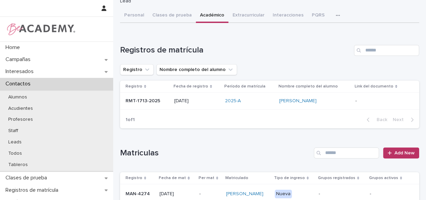
click at [264, 103] on div "2025-A" at bounding box center [249, 100] width 49 height 11
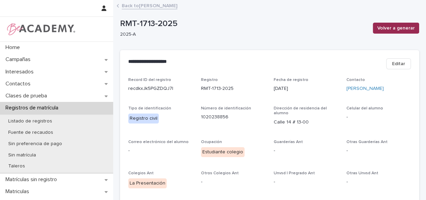
click at [401, 31] on span "Volver a generar" at bounding box center [395, 28] width 37 height 7
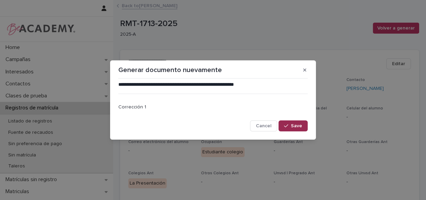
click at [295, 124] on span "Save" at bounding box center [296, 125] width 11 height 5
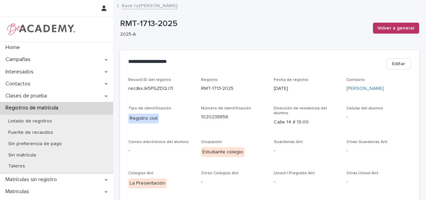
click at [143, 4] on link "Back to [PERSON_NAME]" at bounding box center [150, 5] width 56 height 8
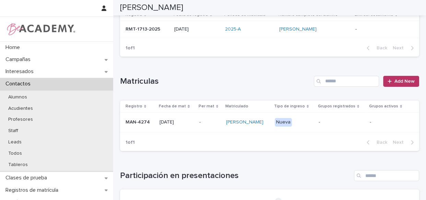
scroll to position [109, 0]
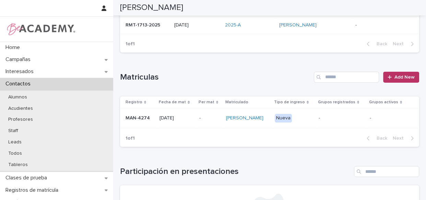
click at [312, 122] on p "Nueva" at bounding box center [294, 118] width 38 height 9
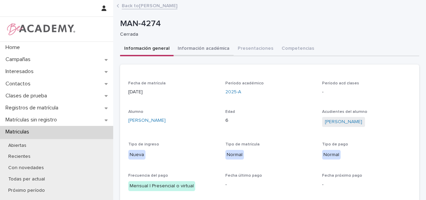
click at [207, 47] on button "Información académica" at bounding box center [203, 49] width 60 height 14
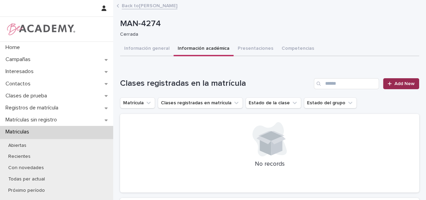
click at [403, 81] on span "Add New" at bounding box center [404, 83] width 20 height 5
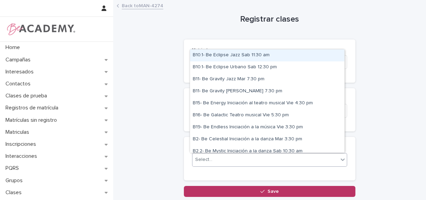
click at [247, 161] on div "Select..." at bounding box center [265, 159] width 146 height 11
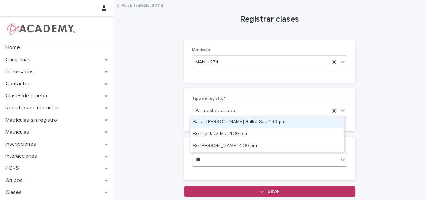
type input "****"
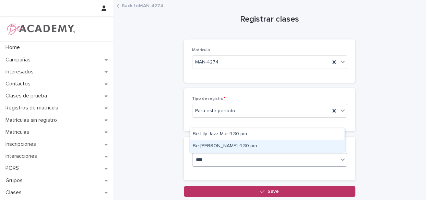
click at [233, 148] on div "Be [PERSON_NAME] 4:30 pm" at bounding box center [267, 146] width 154 height 12
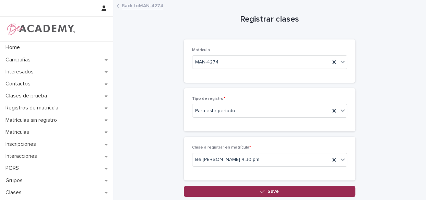
click at [263, 187] on button "Save" at bounding box center [269, 191] width 171 height 11
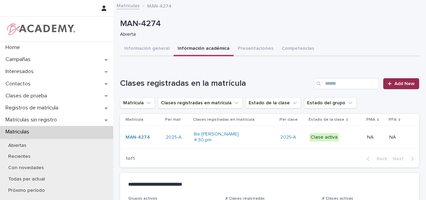
click at [400, 85] on span "Add New" at bounding box center [404, 83] width 20 height 5
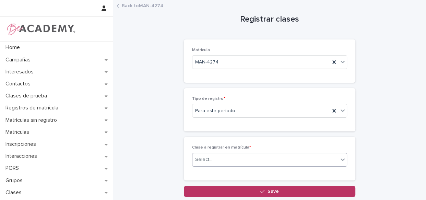
click at [251, 166] on div "Select..." at bounding box center [269, 160] width 155 height 14
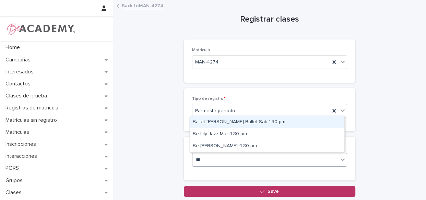
type input "****"
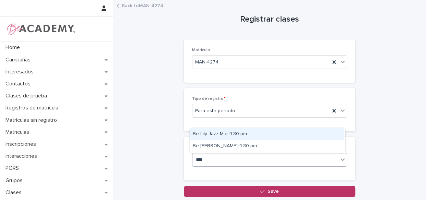
click at [236, 131] on div "Be Lily Jazz Mie 4:30 pm" at bounding box center [267, 134] width 154 height 12
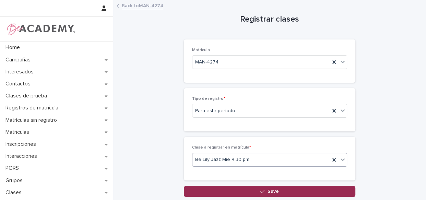
click at [264, 189] on button "Save" at bounding box center [269, 191] width 171 height 11
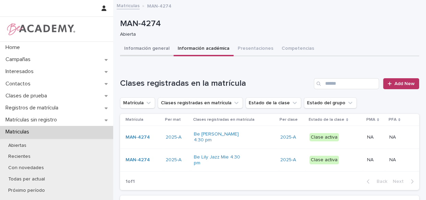
click at [143, 53] on button "Información general" at bounding box center [146, 49] width 53 height 14
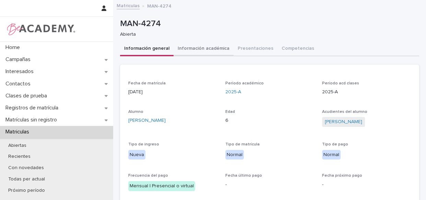
drag, startPoint x: 219, startPoint y: 47, endPoint x: 220, endPoint y: 51, distance: 4.3
click at [218, 48] on button "Información académica" at bounding box center [203, 49] width 60 height 14
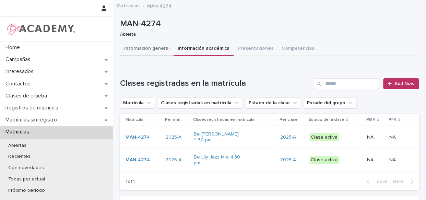
click at [156, 44] on button "Información general" at bounding box center [146, 49] width 53 height 14
click at [156, 45] on button "Información general" at bounding box center [146, 49] width 53 height 14
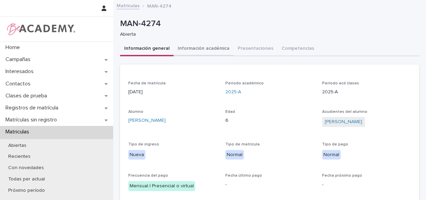
click at [187, 45] on button "Información académica" at bounding box center [203, 49] width 60 height 14
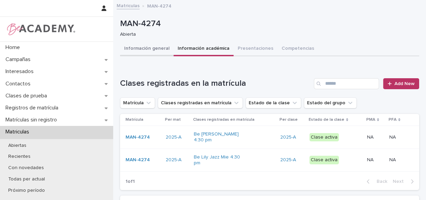
click at [153, 50] on button "Información general" at bounding box center [146, 49] width 53 height 14
